Goal: Find specific page/section: Find specific page/section

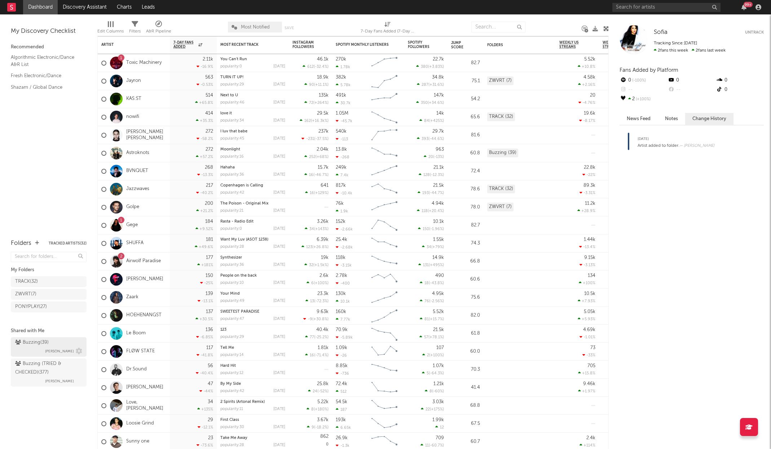
click at [48, 343] on div "Buzzing ( 39 )" at bounding box center [32, 342] width 34 height 9
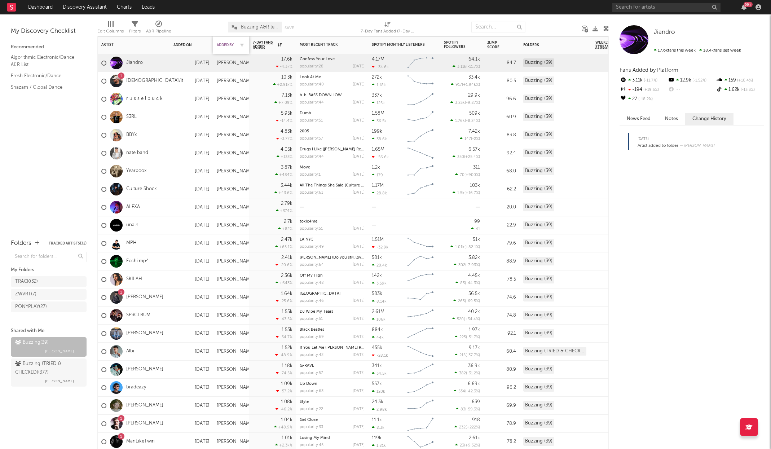
click at [229, 43] on div "Added By" at bounding box center [226, 45] width 18 height 4
